Goal: Task Accomplishment & Management: Complete application form

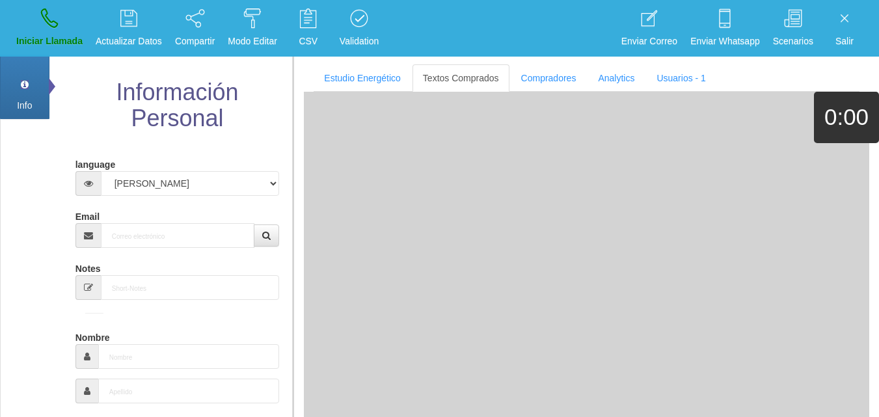
select select "3"
click at [174, 244] on input "Email" at bounding box center [178, 235] width 154 height 25
paste input "[EMAIL_ADDRESS][PERSON_NAME][DOMAIN_NAME]"
type input "[EMAIL_ADDRESS][PERSON_NAME][DOMAIN_NAME]"
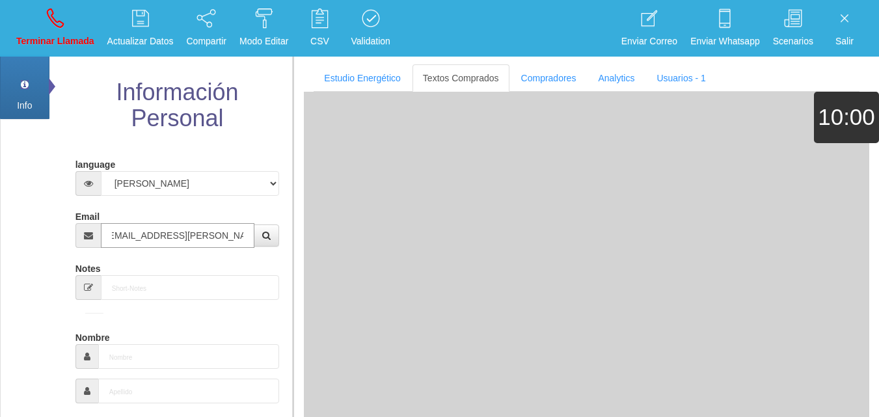
type input "[DATE]"
select select "4"
type input "Comprador simple"
type input "[PERSON_NAME]"
select select "1"
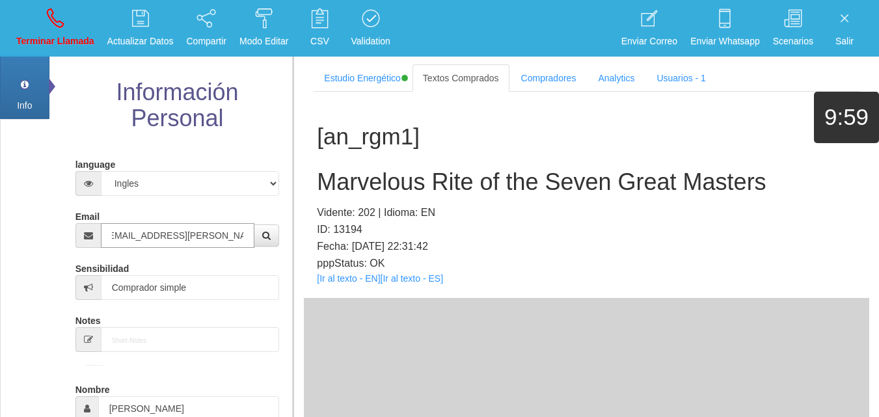
type input "[EMAIL_ADDRESS][PERSON_NAME][DOMAIN_NAME]"
click at [55, 3] on li "Terminar Llamada" at bounding box center [55, 28] width 91 height 57
click at [58, 16] on icon at bounding box center [55, 18] width 17 height 21
select select "0"
